Goal: Information Seeking & Learning: Understand process/instructions

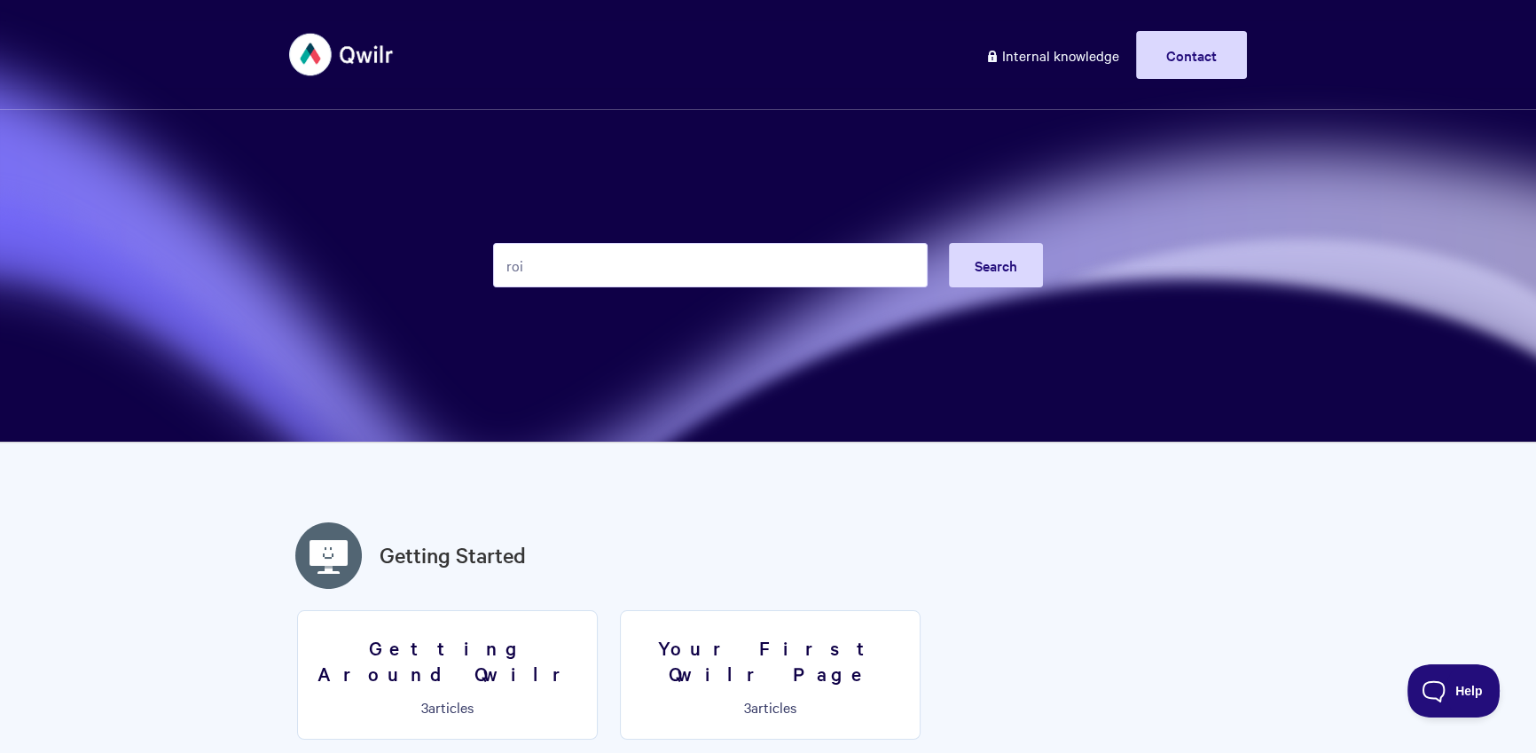
type input "roi"
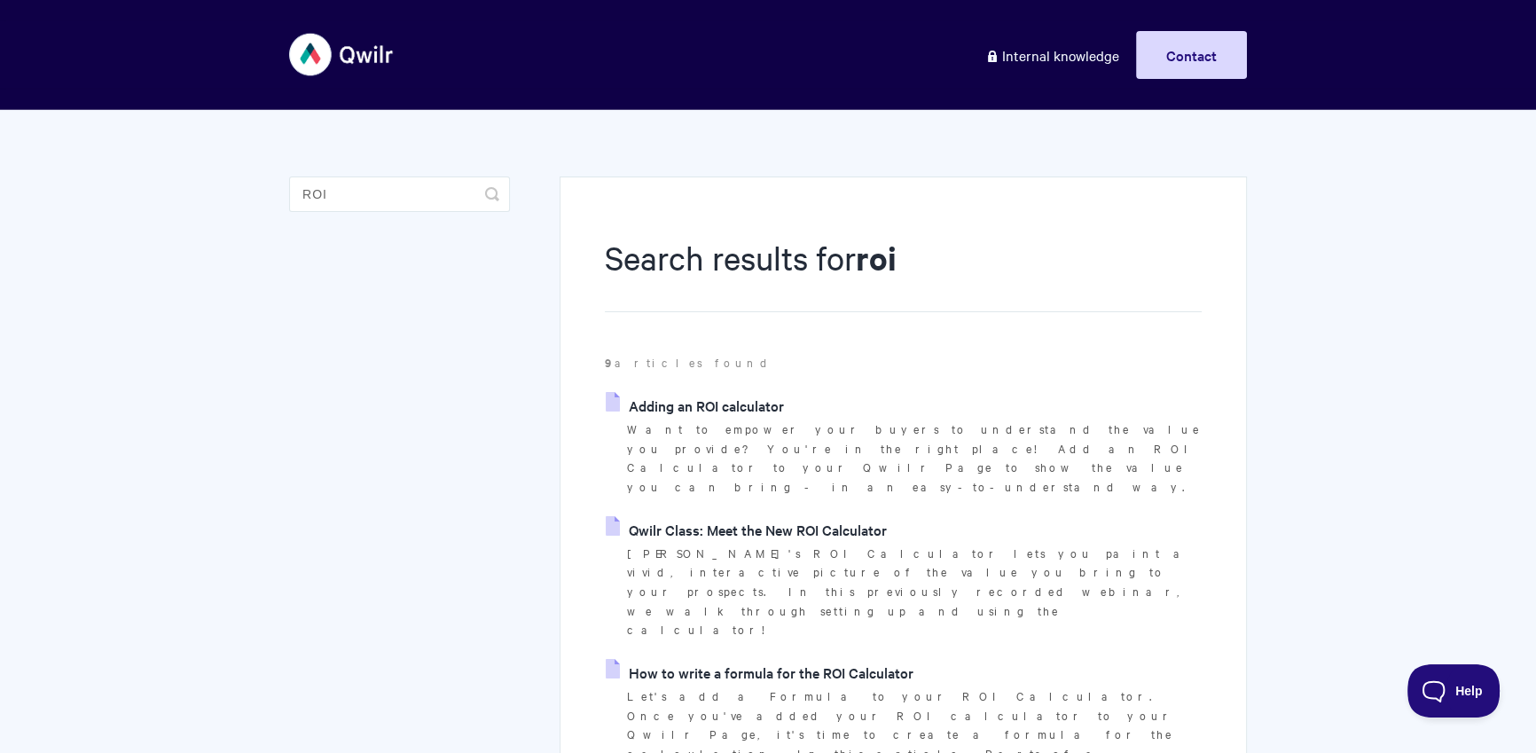
click at [761, 412] on link "Adding an ROI calculator" at bounding box center [695, 405] width 178 height 27
